Goal: Information Seeking & Learning: Check status

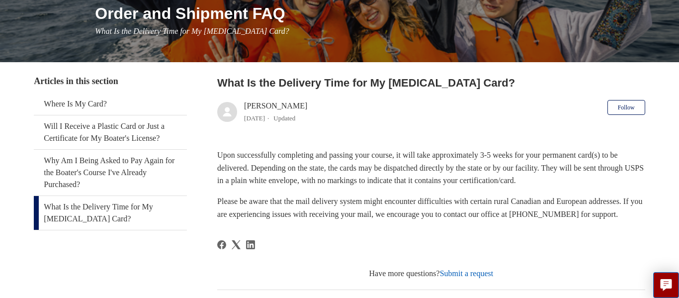
scroll to position [131, 0]
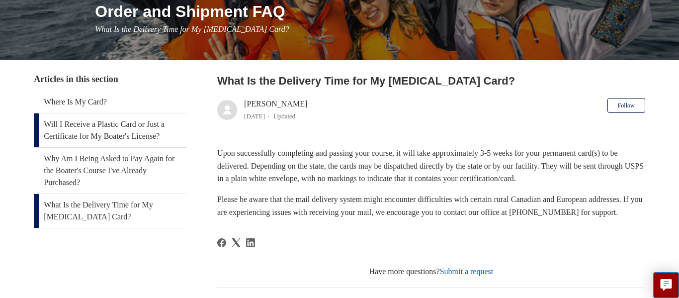
click at [127, 119] on link "Will I Receive a Plastic Card or Just a Certificate for My Boater's License?" at bounding box center [110, 130] width 153 height 34
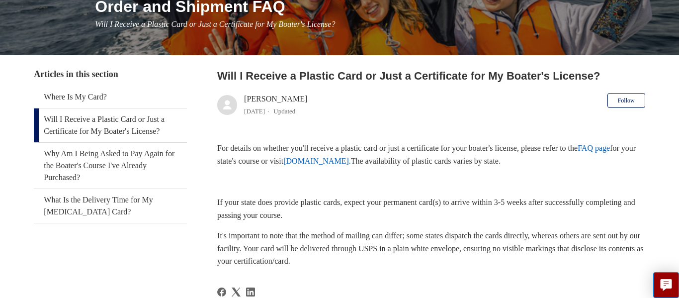
scroll to position [136, 0]
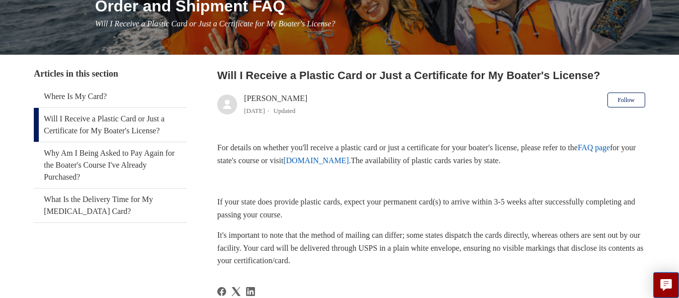
click at [351, 161] on link "www.ilostmycard.com." at bounding box center [318, 160] width 68 height 8
click at [91, 95] on link "Where Is My Card?" at bounding box center [110, 97] width 153 height 22
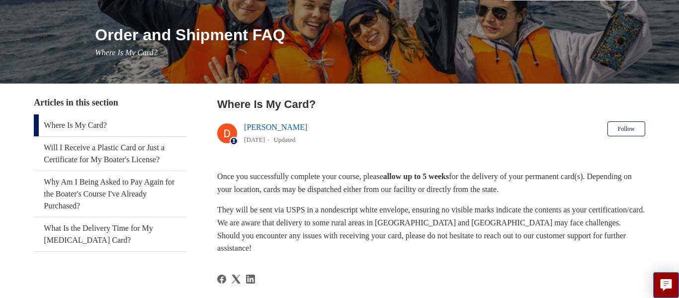
scroll to position [121, 0]
